Goal: Task Accomplishment & Management: Manage account settings

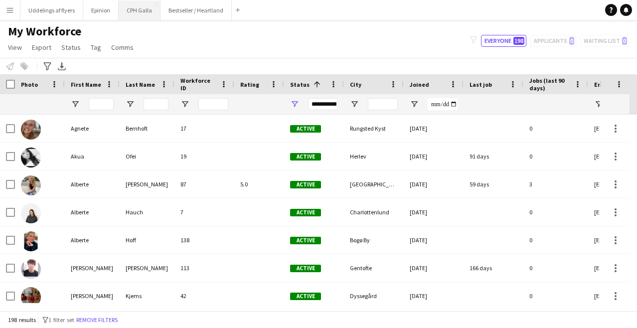
click at [139, 9] on button "CPH Galla Close" at bounding box center [140, 9] width 42 height 19
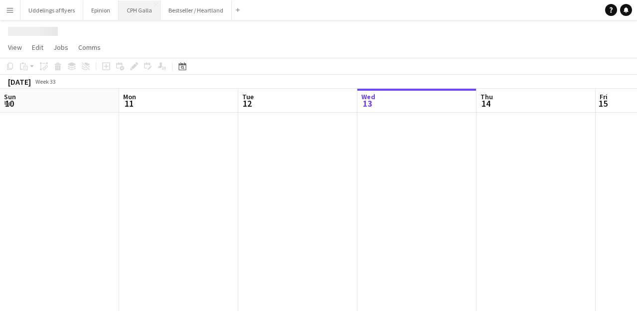
scroll to position [0, 238]
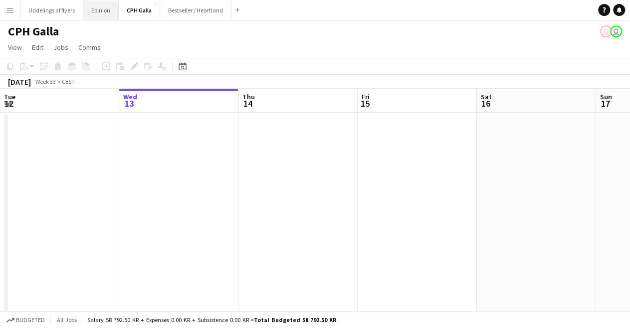
click at [100, 11] on button "Epinion Close" at bounding box center [100, 9] width 35 height 19
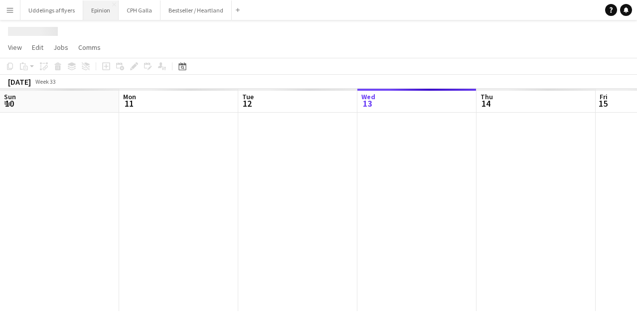
scroll to position [0, 238]
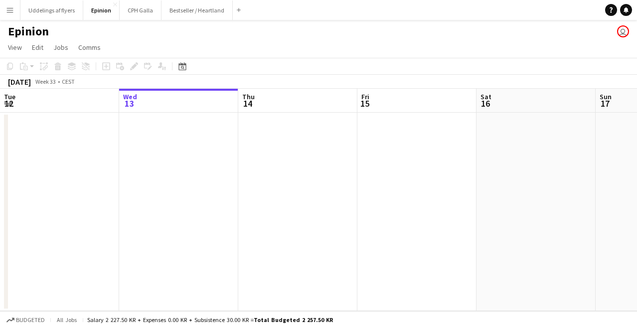
drag, startPoint x: 366, startPoint y: 233, endPoint x: 204, endPoint y: 240, distance: 161.2
click at [204, 240] on app-calendar-viewport "Sun 10 Mon 11 Tue 12 Wed 13 Thu 14 Fri 15 Sat 16 Sun 17 Mon 18 Tue 19 Wed 20" at bounding box center [318, 200] width 637 height 222
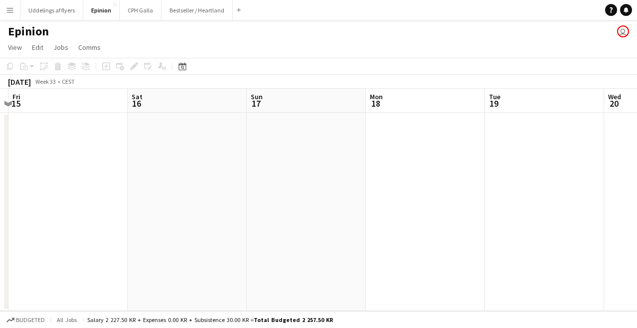
drag, startPoint x: 407, startPoint y: 247, endPoint x: 132, endPoint y: 231, distance: 275.3
click at [132, 231] on app-calendar-viewport "Tue 12 Wed 13 Thu 14 Fri 15 Sat 16 Sun 17 Mon 18 Tue 19 Wed 20 Thu 21 Fri 22 1/…" at bounding box center [318, 200] width 637 height 222
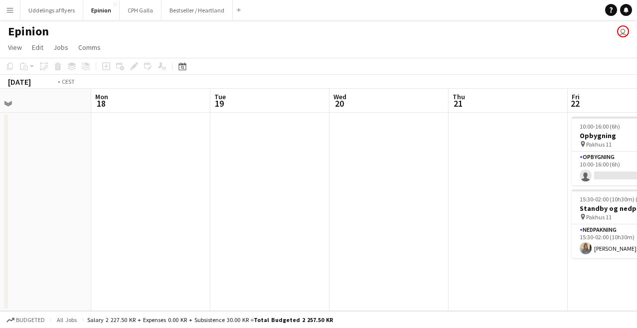
drag, startPoint x: 428, startPoint y: 202, endPoint x: 147, endPoint y: 184, distance: 281.8
click at [147, 184] on app-calendar-viewport "Thu 14 Fri 15 Sat 16 Sun 17 Mon 18 Tue 19 Wed 20 Thu 21 Fri 22 1/2 2 Jobs Sat 2…" at bounding box center [318, 200] width 637 height 222
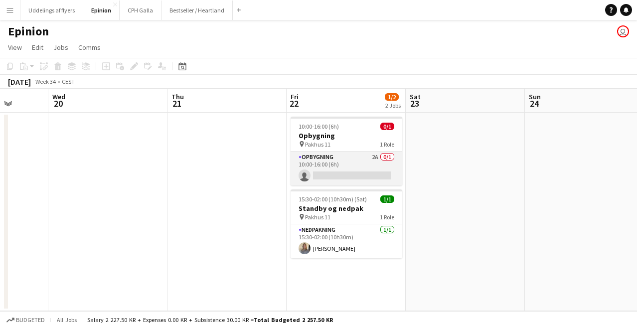
click at [367, 164] on app-card-role "Opbygning 2A 0/1 10:00-16:00 (6h) single-neutral-actions" at bounding box center [347, 169] width 112 height 34
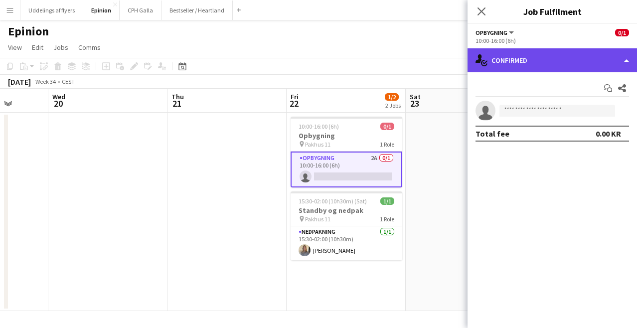
click at [590, 62] on div "single-neutral-actions-check-2 Confirmed" at bounding box center [553, 60] width 170 height 24
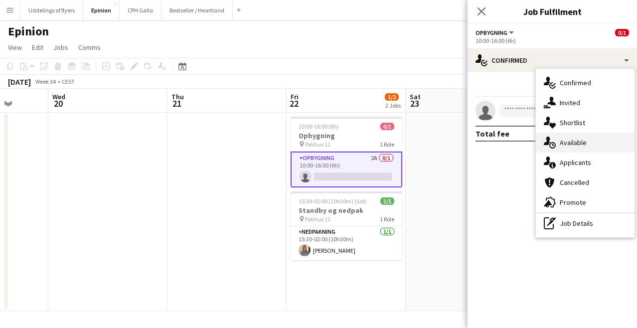
click at [588, 144] on div "single-neutral-actions-upload Available" at bounding box center [585, 143] width 99 height 20
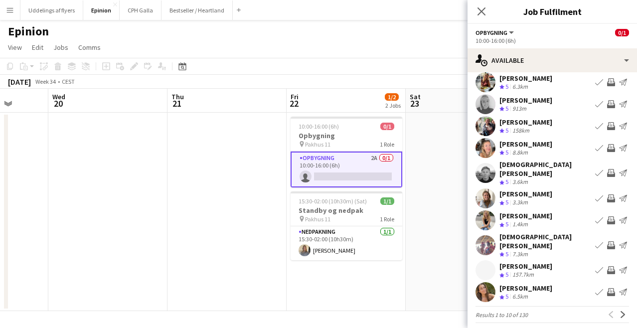
scroll to position [0, 0]
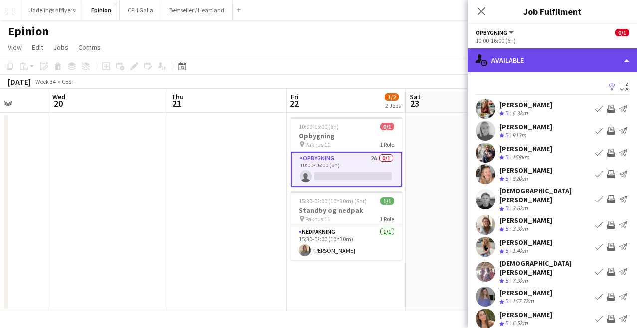
click at [574, 61] on div "single-neutral-actions-upload Available" at bounding box center [553, 60] width 170 height 24
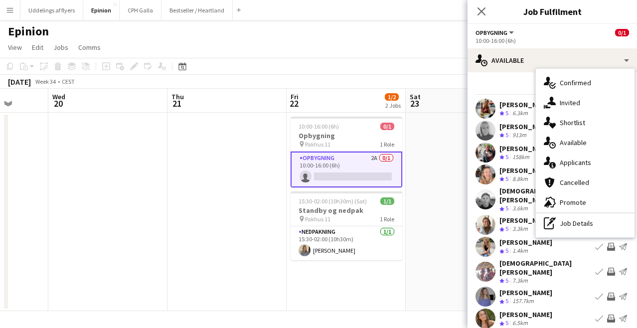
click at [346, 167] on app-card-role "Opbygning 2A 0/1 10:00-16:00 (6h) single-neutral-actions" at bounding box center [347, 170] width 112 height 36
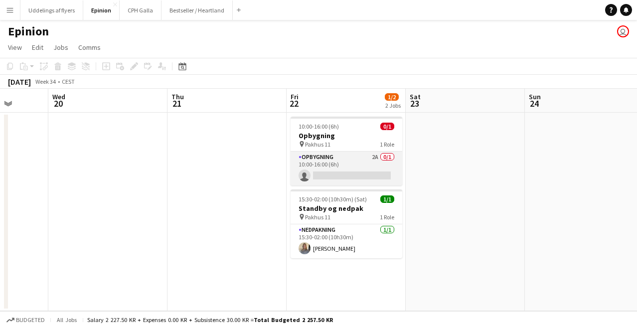
click at [351, 175] on app-card-role "Opbygning 2A 0/1 10:00-16:00 (6h) single-neutral-actions" at bounding box center [347, 169] width 112 height 34
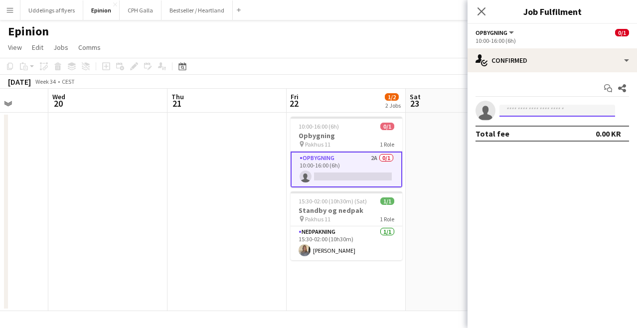
click at [542, 112] on input at bounding box center [558, 111] width 116 height 12
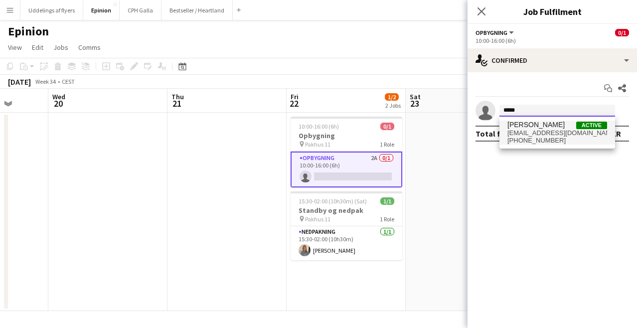
type input "*****"
click at [552, 137] on span "[PHONE_NUMBER]" at bounding box center [558, 141] width 100 height 8
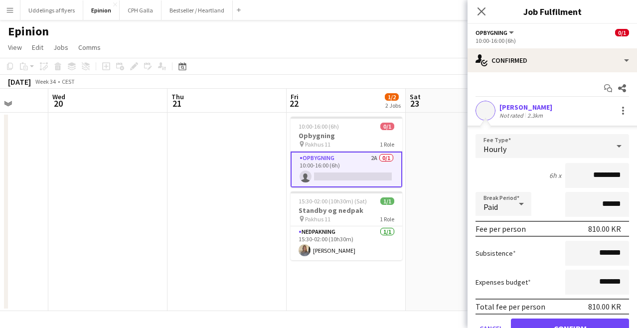
scroll to position [47, 0]
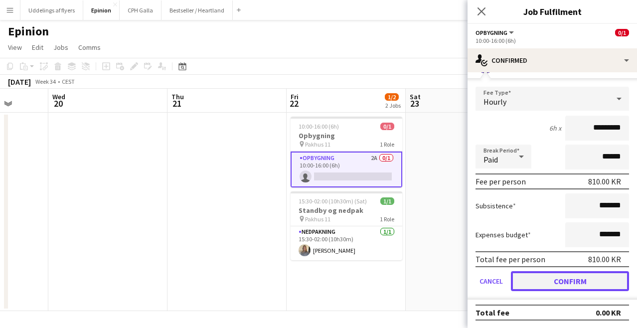
click at [568, 282] on button "Confirm" at bounding box center [570, 281] width 118 height 20
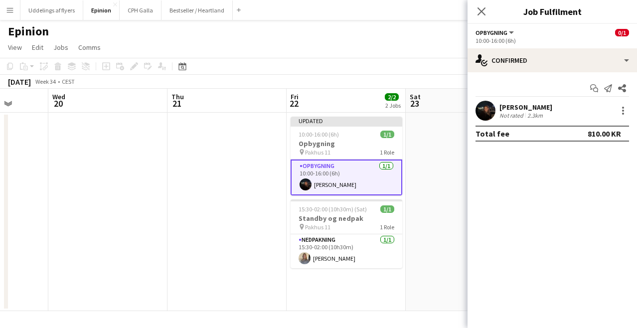
scroll to position [0, 0]
click at [483, 8] on icon "Close pop-in" at bounding box center [481, 10] width 9 height 9
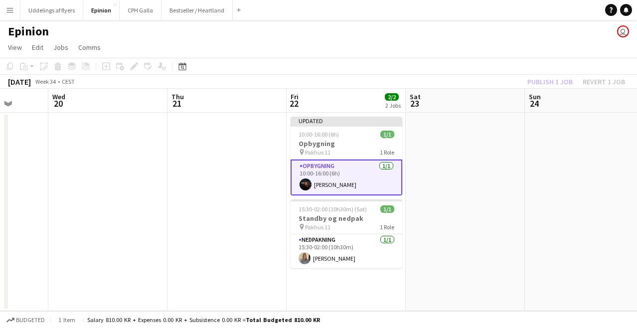
click at [517, 132] on app-date-cell at bounding box center [465, 212] width 119 height 198
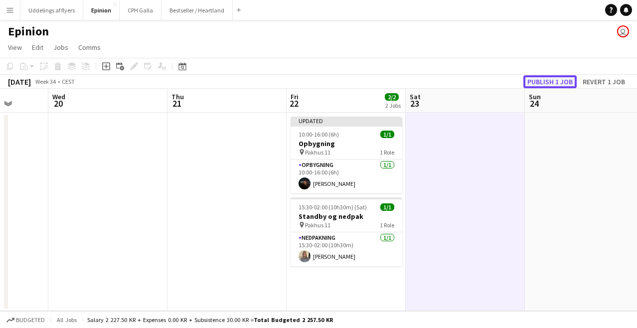
click at [553, 76] on button "Publish 1 job" at bounding box center [550, 81] width 53 height 13
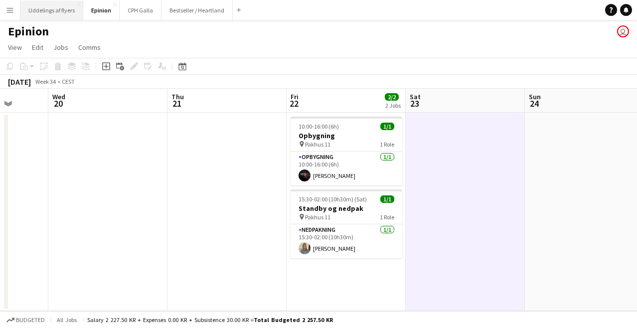
click at [47, 15] on button "Uddelings af flyers Close" at bounding box center [51, 9] width 63 height 19
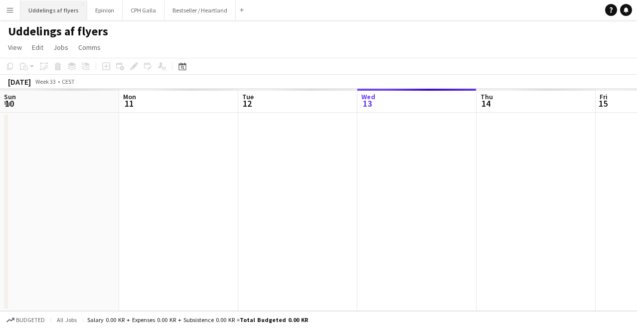
scroll to position [0, 238]
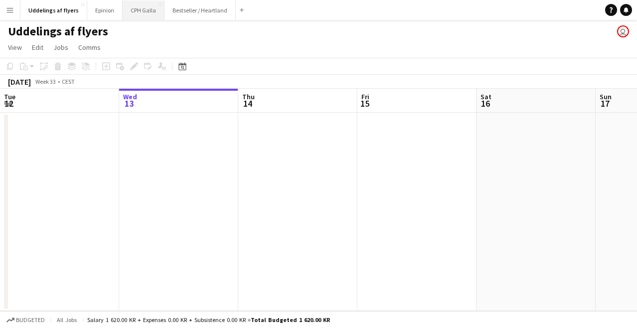
click at [134, 15] on button "CPH Galla Close" at bounding box center [144, 9] width 42 height 19
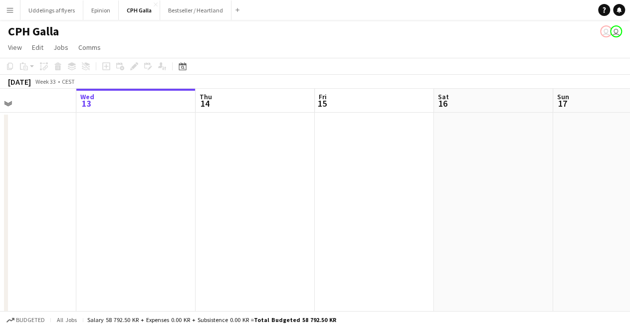
drag, startPoint x: 288, startPoint y: 189, endPoint x: 80, endPoint y: 177, distance: 208.3
click at [80, 177] on app-calendar-viewport "Sun 10 Mon 11 Tue 12 Wed 13 Thu 14 Fri 15 Sat 16 Sun 17 Mon 18 12/12 2 Jobs Tue…" at bounding box center [315, 235] width 630 height 293
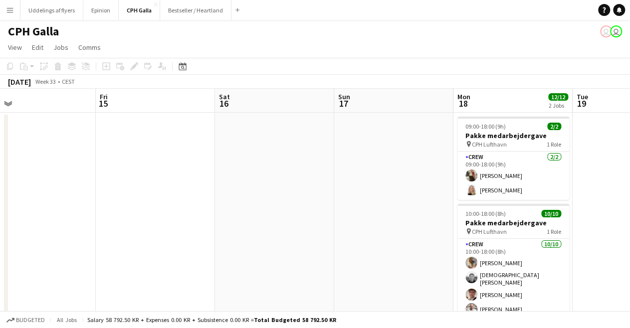
drag, startPoint x: 246, startPoint y: 184, endPoint x: 32, endPoint y: 166, distance: 215.2
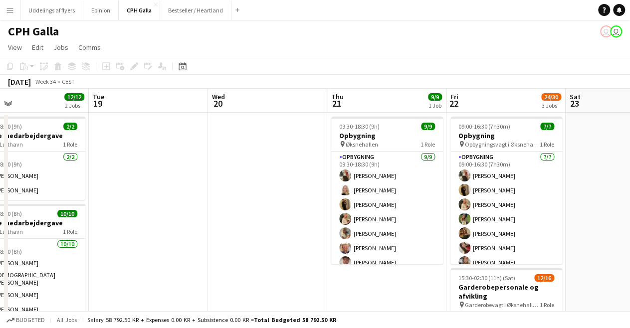
drag, startPoint x: 235, startPoint y: 181, endPoint x: 143, endPoint y: 162, distance: 94.2
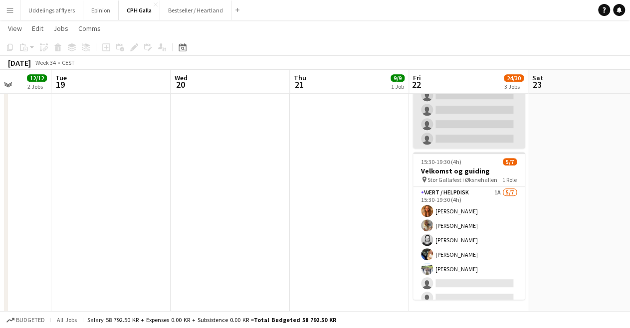
scroll to position [7, 0]
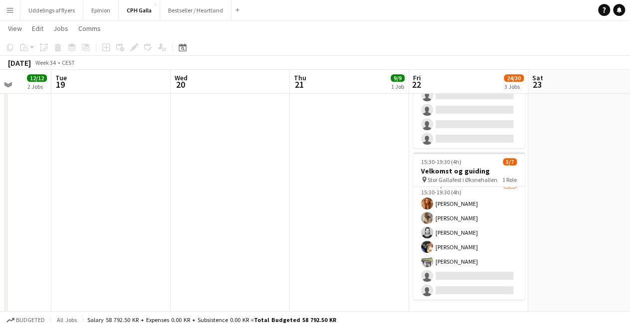
click at [12, 9] on app-icon "Menu" at bounding box center [10, 10] width 8 height 8
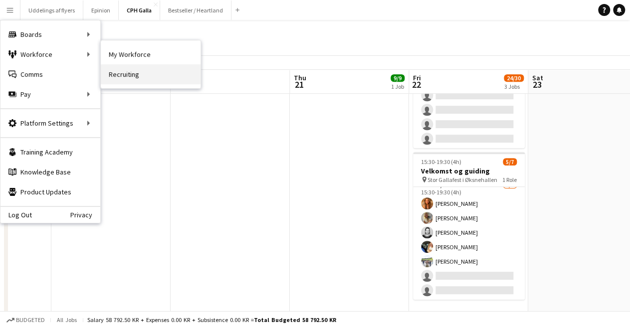
click at [123, 68] on link "Recruiting" at bounding box center [151, 74] width 100 height 20
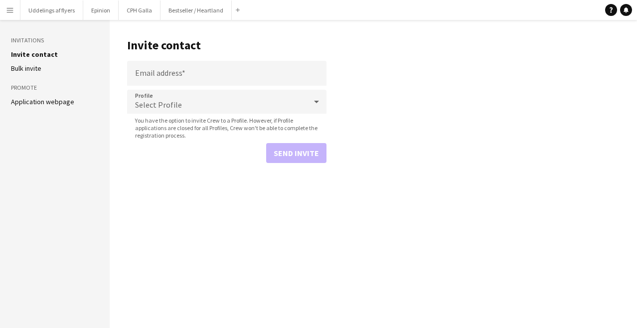
click at [0, 11] on button "Menu" at bounding box center [10, 10] width 20 height 20
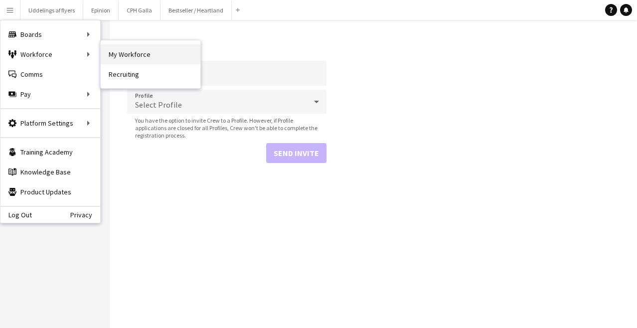
click at [121, 58] on link "My Workforce" at bounding box center [151, 54] width 100 height 20
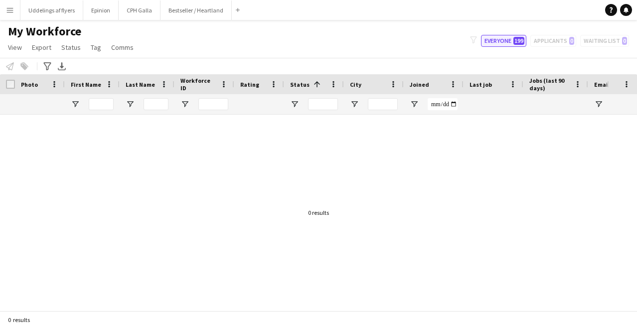
click at [500, 44] on button "Everyone 199" at bounding box center [503, 41] width 45 height 12
click at [550, 44] on div "filter-1 Everyone 199 Applicants 0 Waiting list 0" at bounding box center [549, 41] width 175 height 12
click at [508, 41] on button "Everyone 199" at bounding box center [503, 41] width 45 height 12
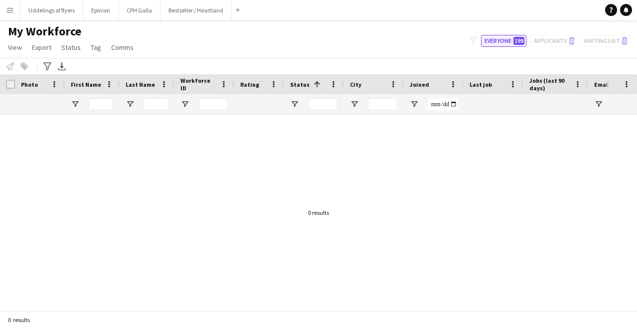
click at [508, 41] on button "Everyone 199" at bounding box center [503, 41] width 45 height 12
